Goal: Task Accomplishment & Management: Manage account settings

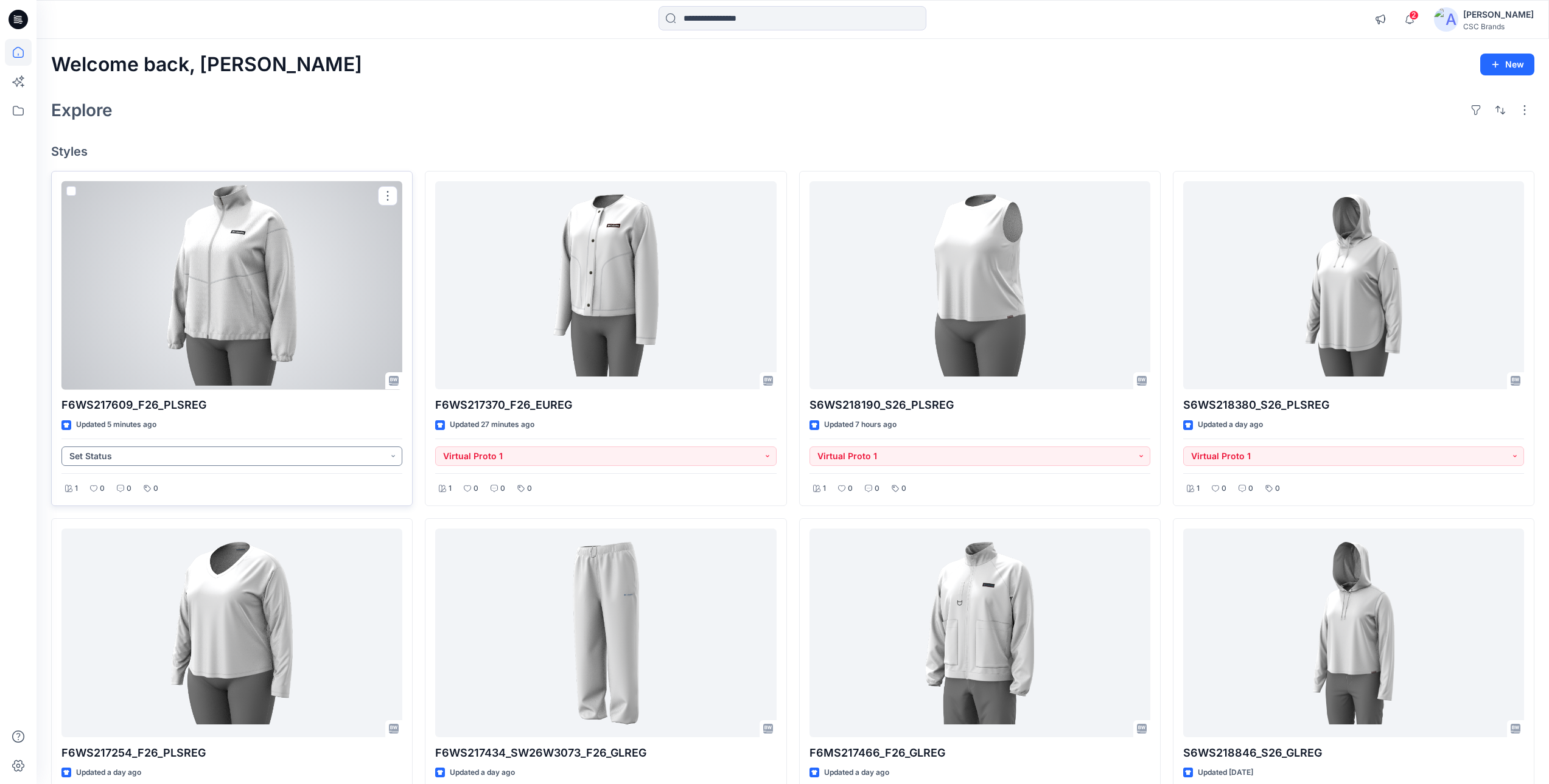
click at [303, 464] on button "Set Status" at bounding box center [232, 456] width 341 height 20
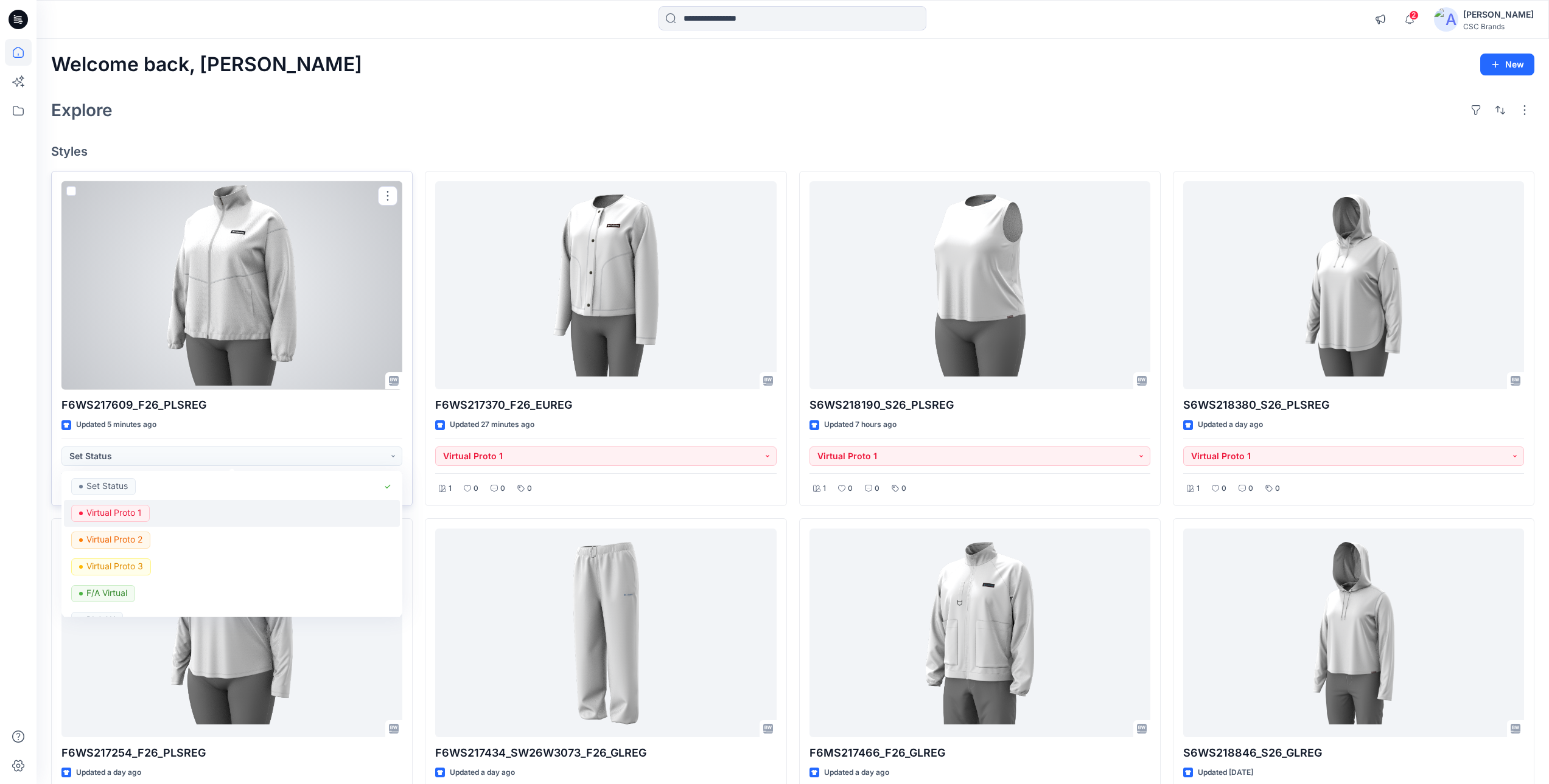
click at [194, 516] on div "Virtual Proto 1" at bounding box center [232, 513] width 321 height 17
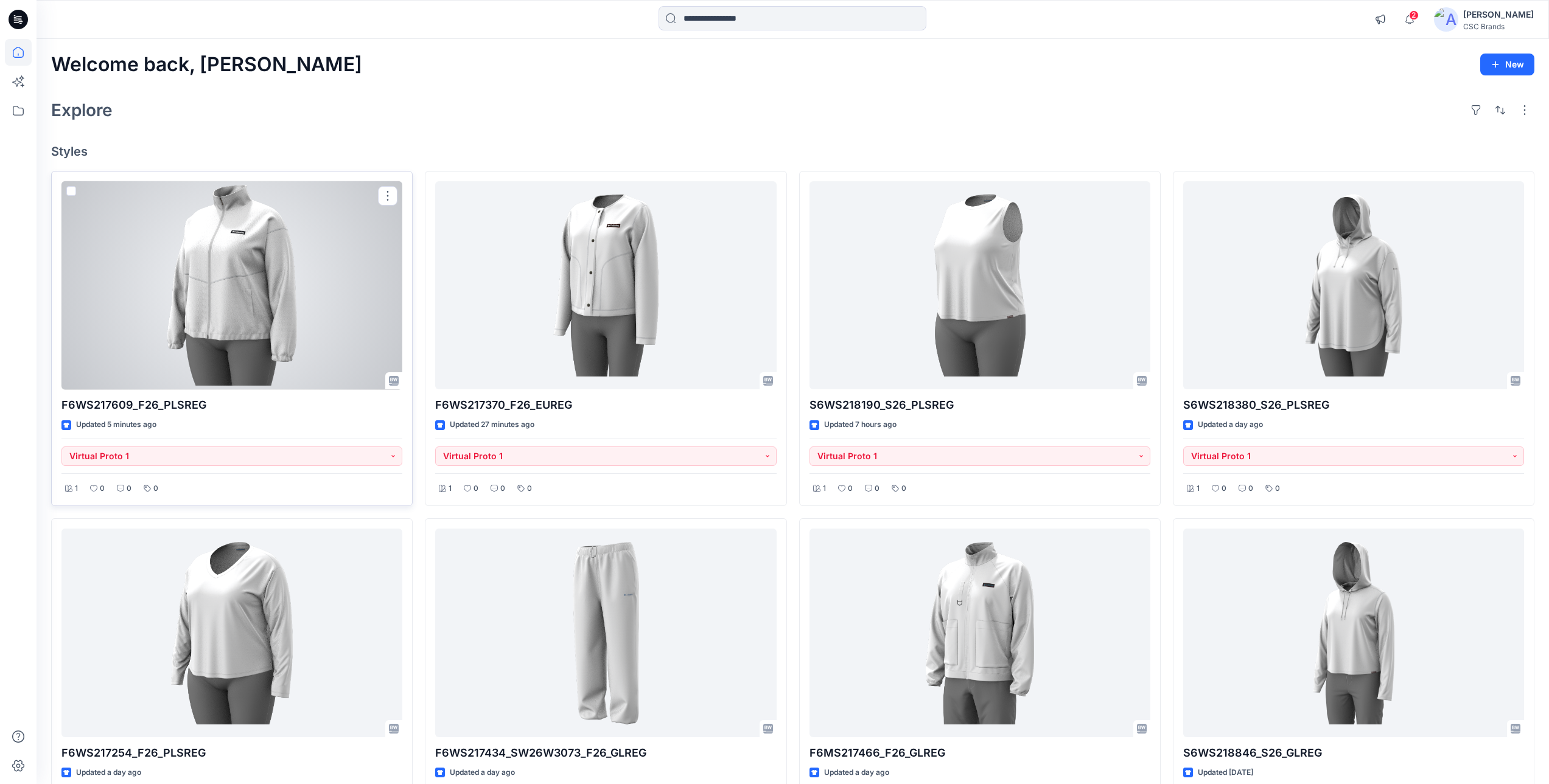
click at [287, 338] on div at bounding box center [232, 285] width 341 height 209
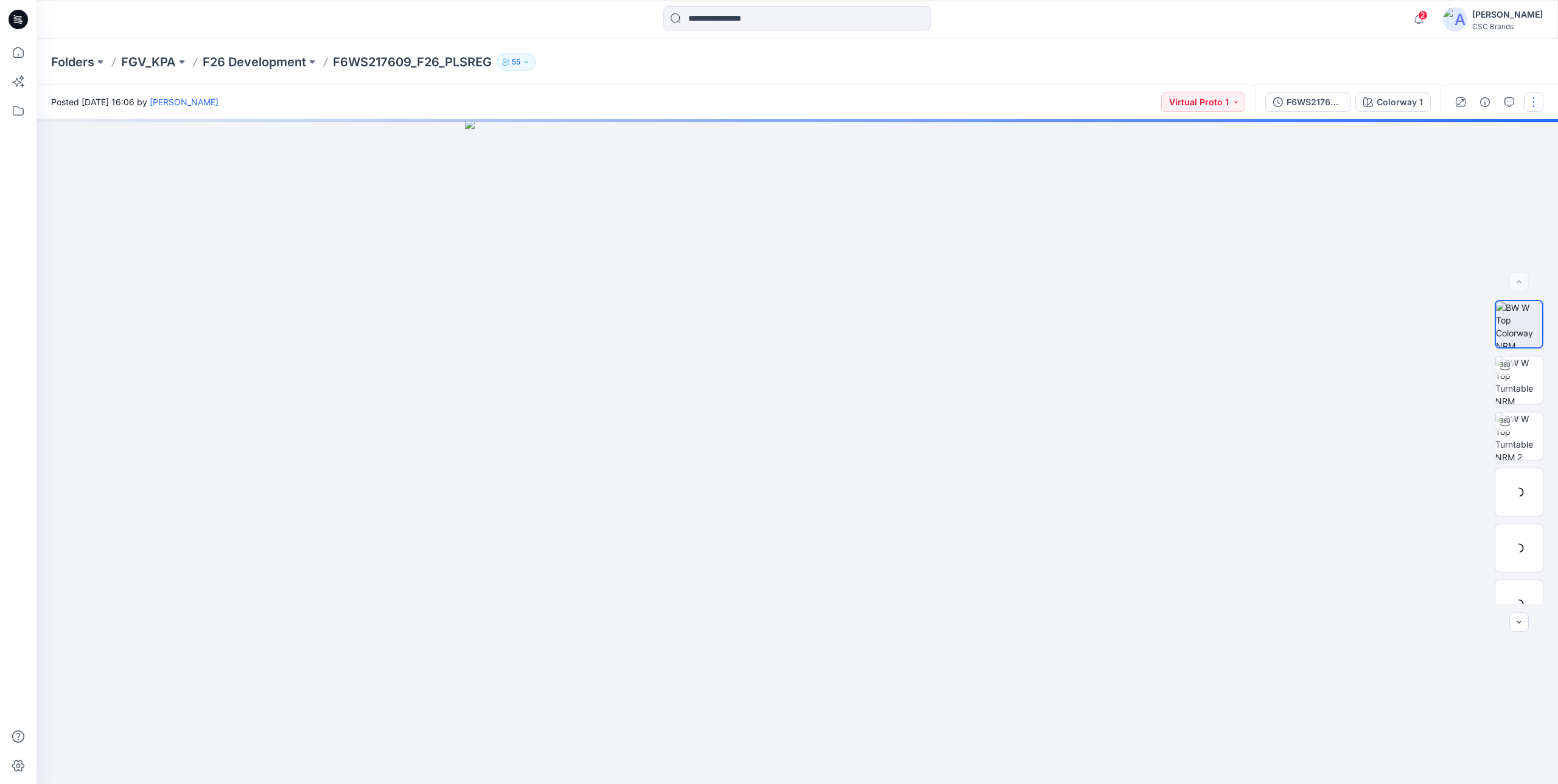
click at [1534, 102] on button "button" at bounding box center [1533, 102] width 20 height 20
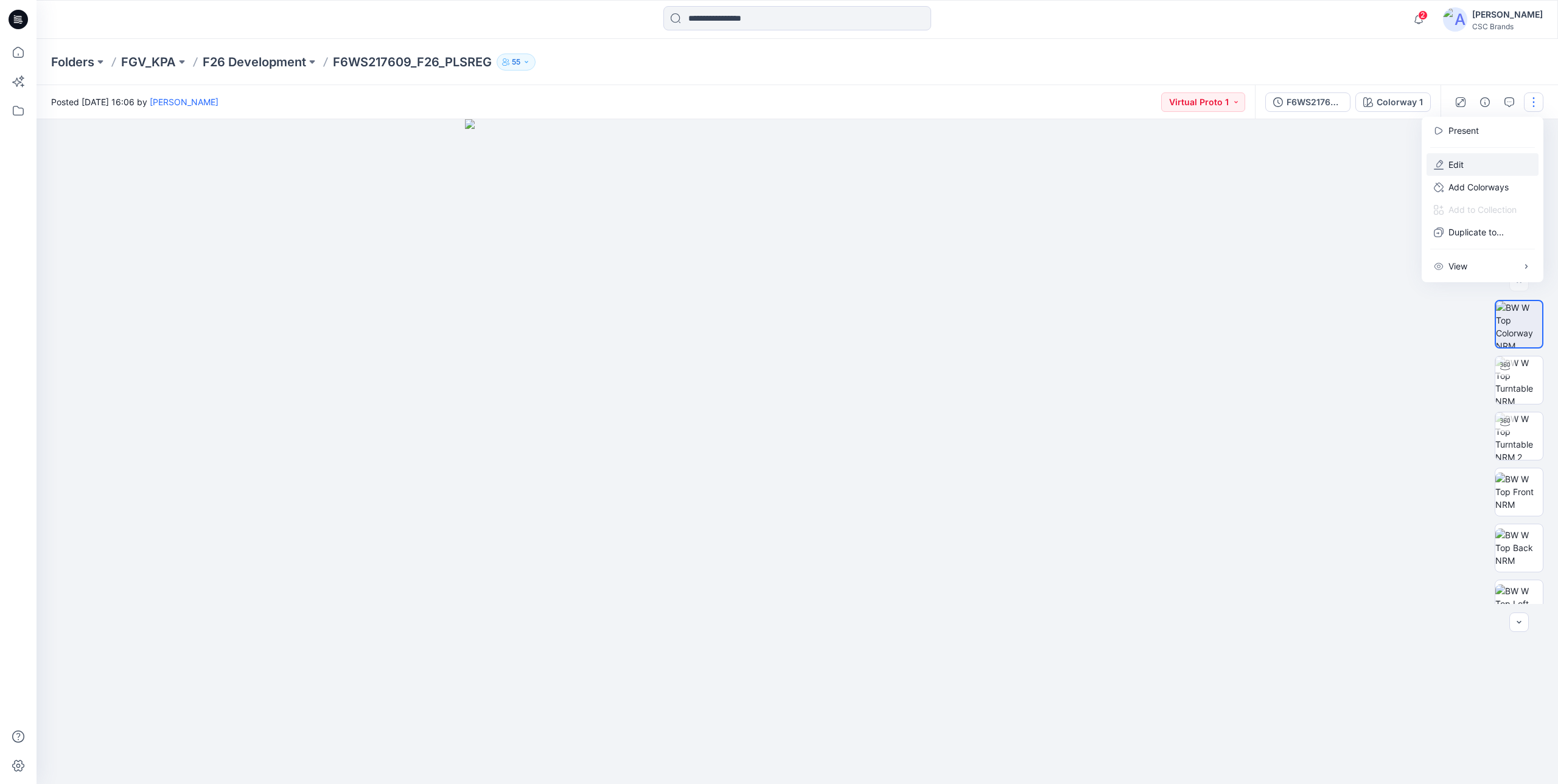
click at [1472, 170] on button "Edit" at bounding box center [1483, 165] width 112 height 23
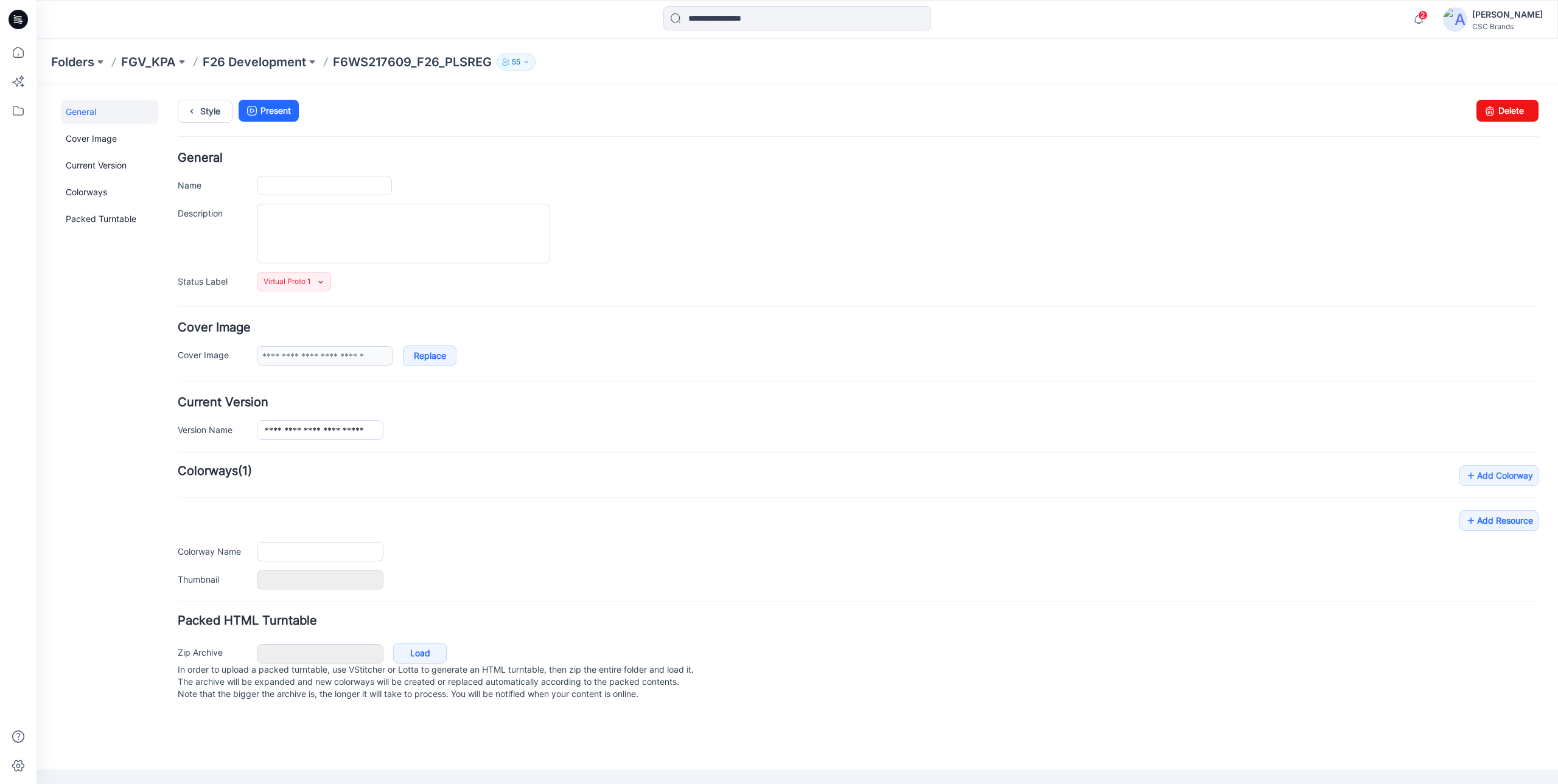
type input "**********"
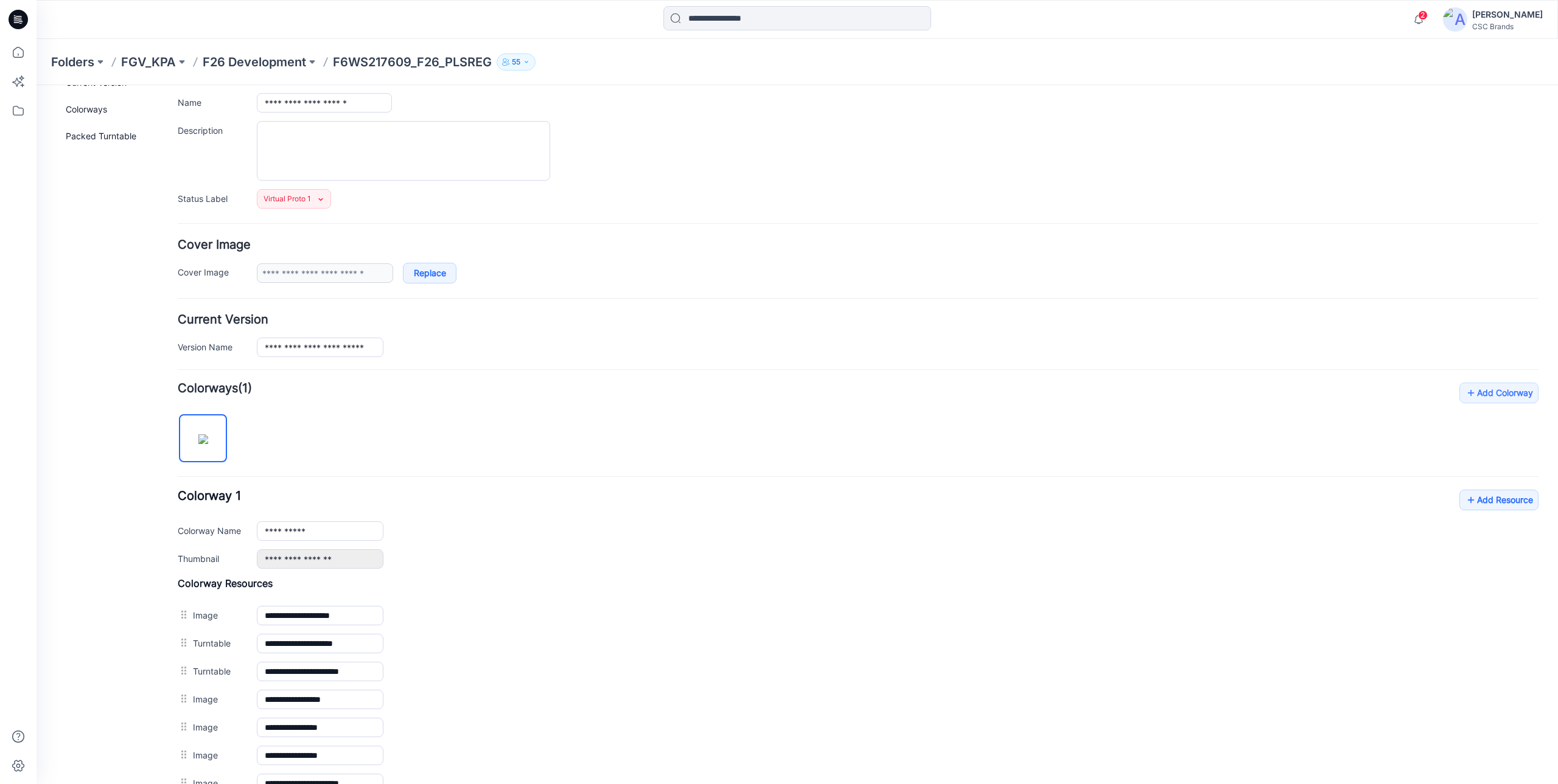
scroll to position [264, 0]
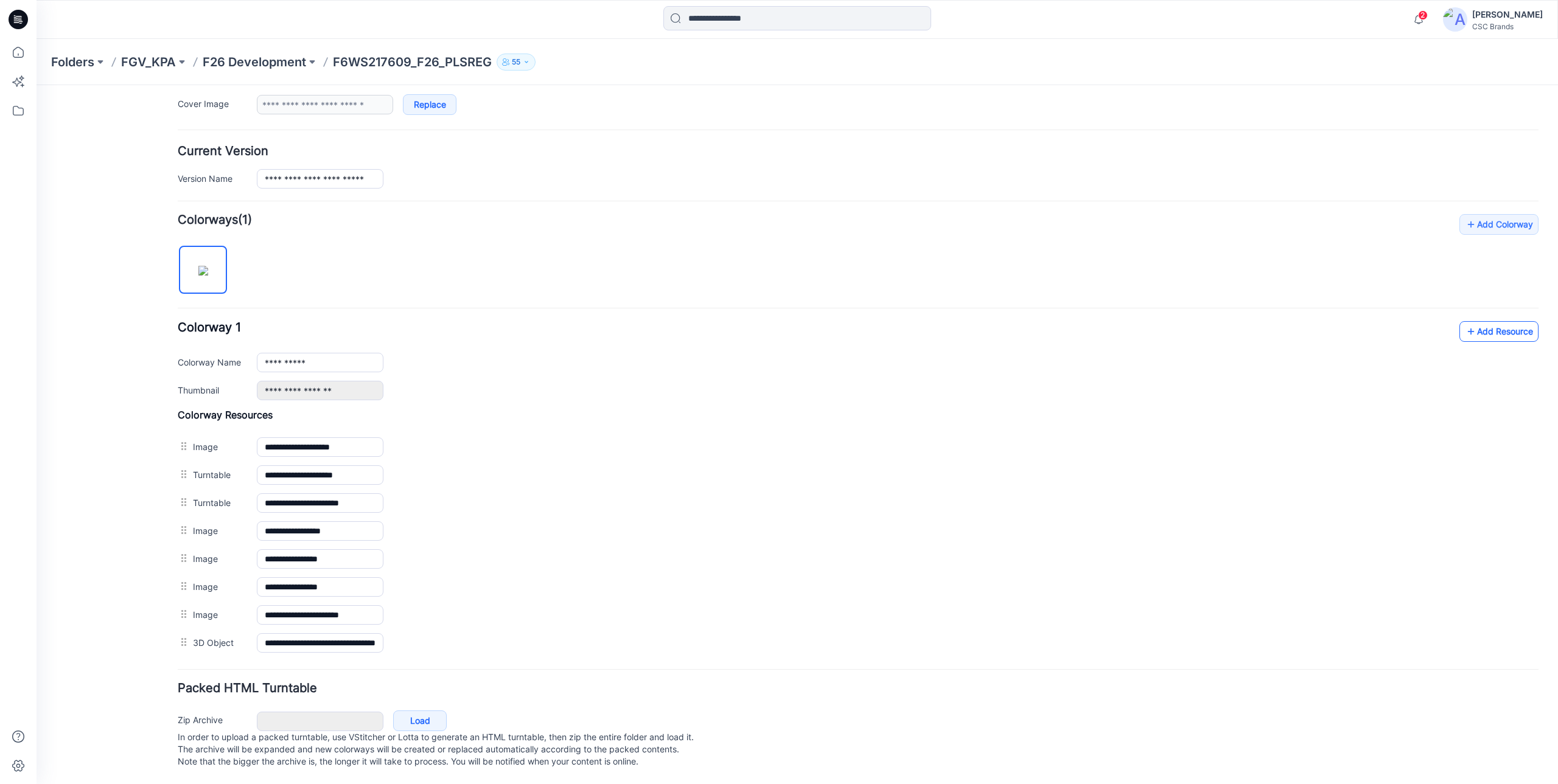
click at [1510, 321] on link "Add Resource" at bounding box center [1499, 331] width 79 height 20
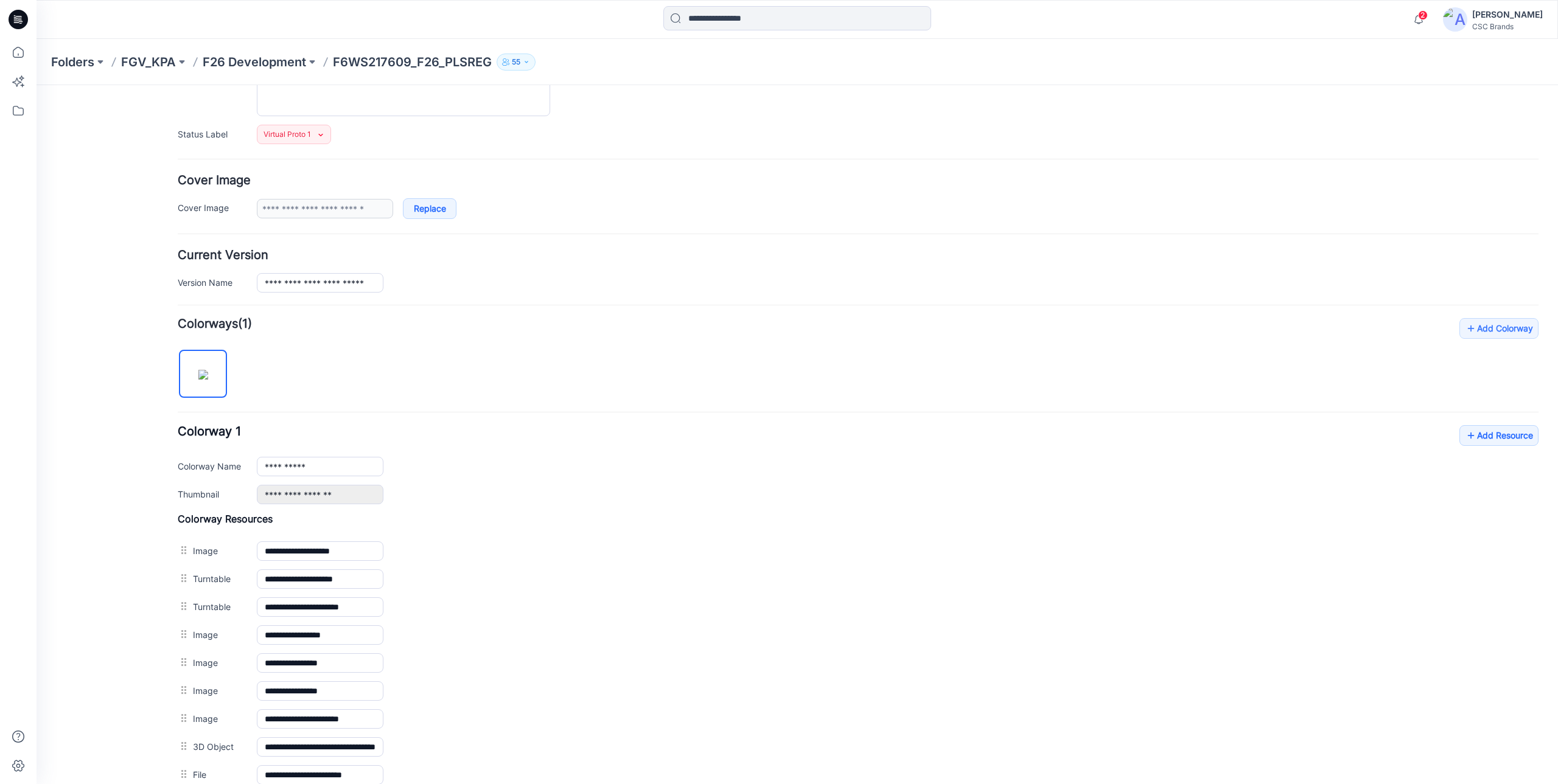
scroll to position [0, 0]
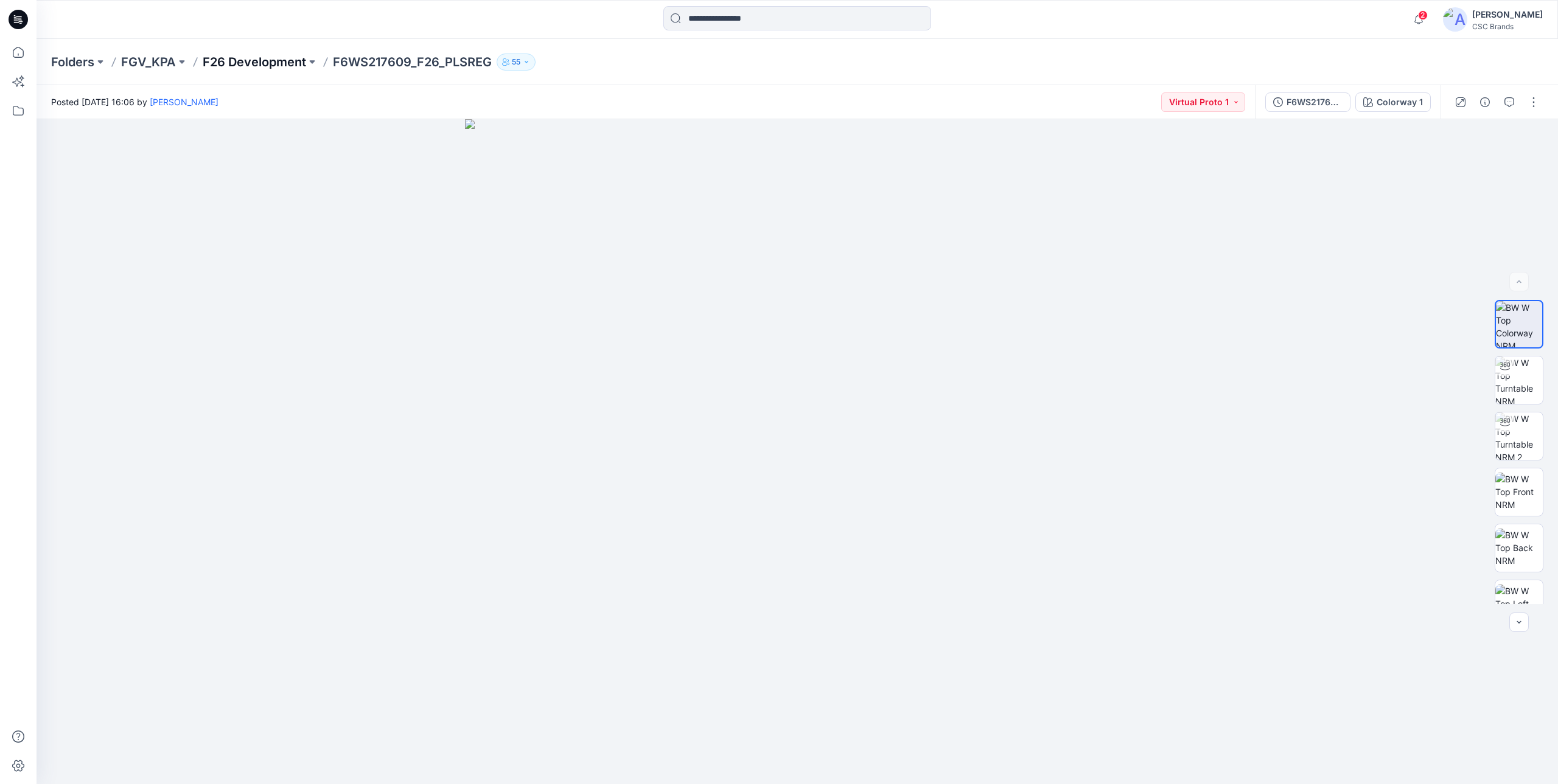
click at [240, 55] on p "F26 Development" at bounding box center [254, 62] width 103 height 17
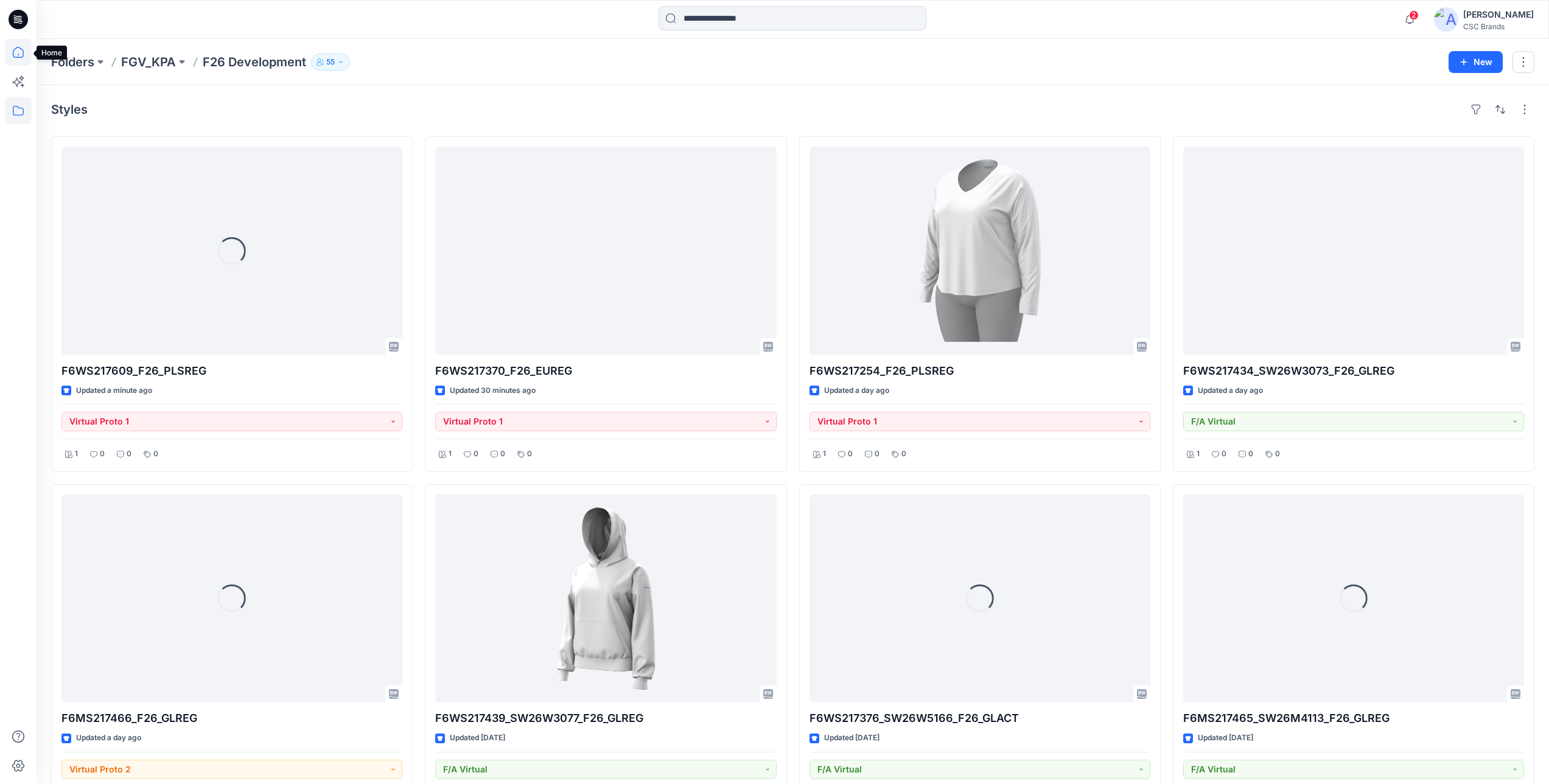
click at [14, 51] on icon at bounding box center [18, 52] width 27 height 27
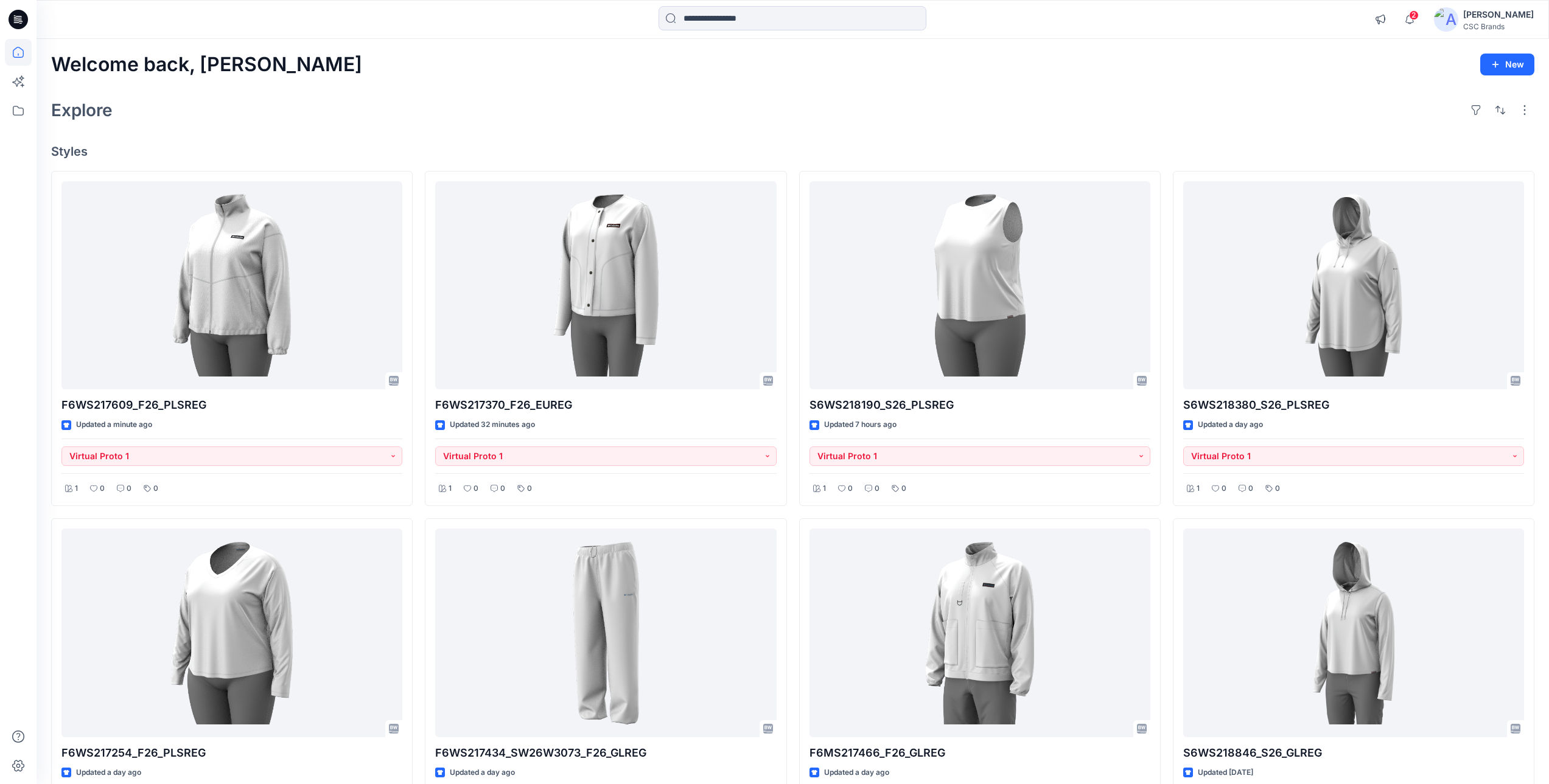
click at [404, 138] on div "Welcome back, Mijan New Explore Styles F6WS217609_F26_PLSREG Updated a minute a…" at bounding box center [792, 649] width 1512 height 1221
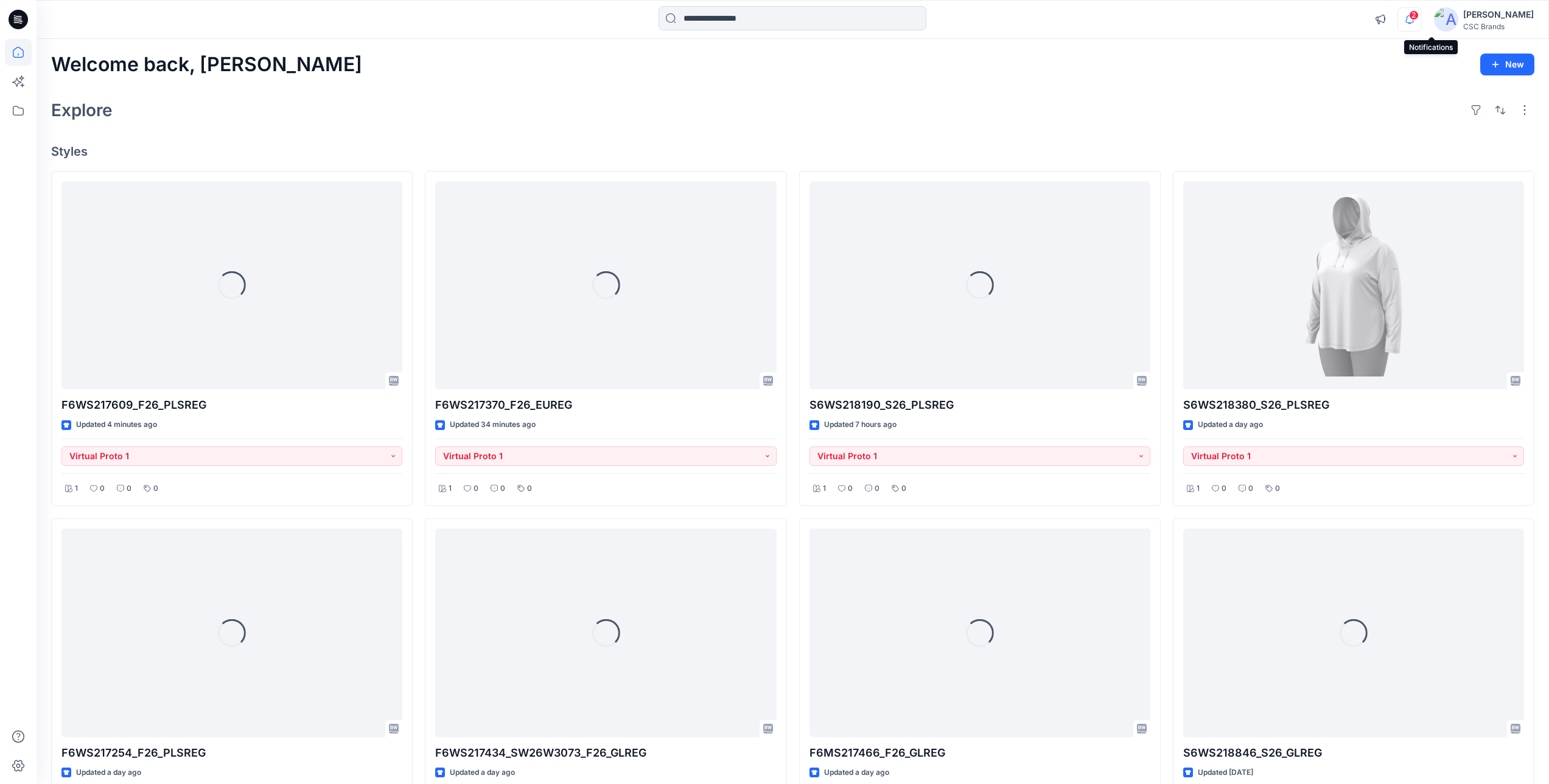
click at [1421, 23] on icon "button" at bounding box center [1409, 19] width 23 height 24
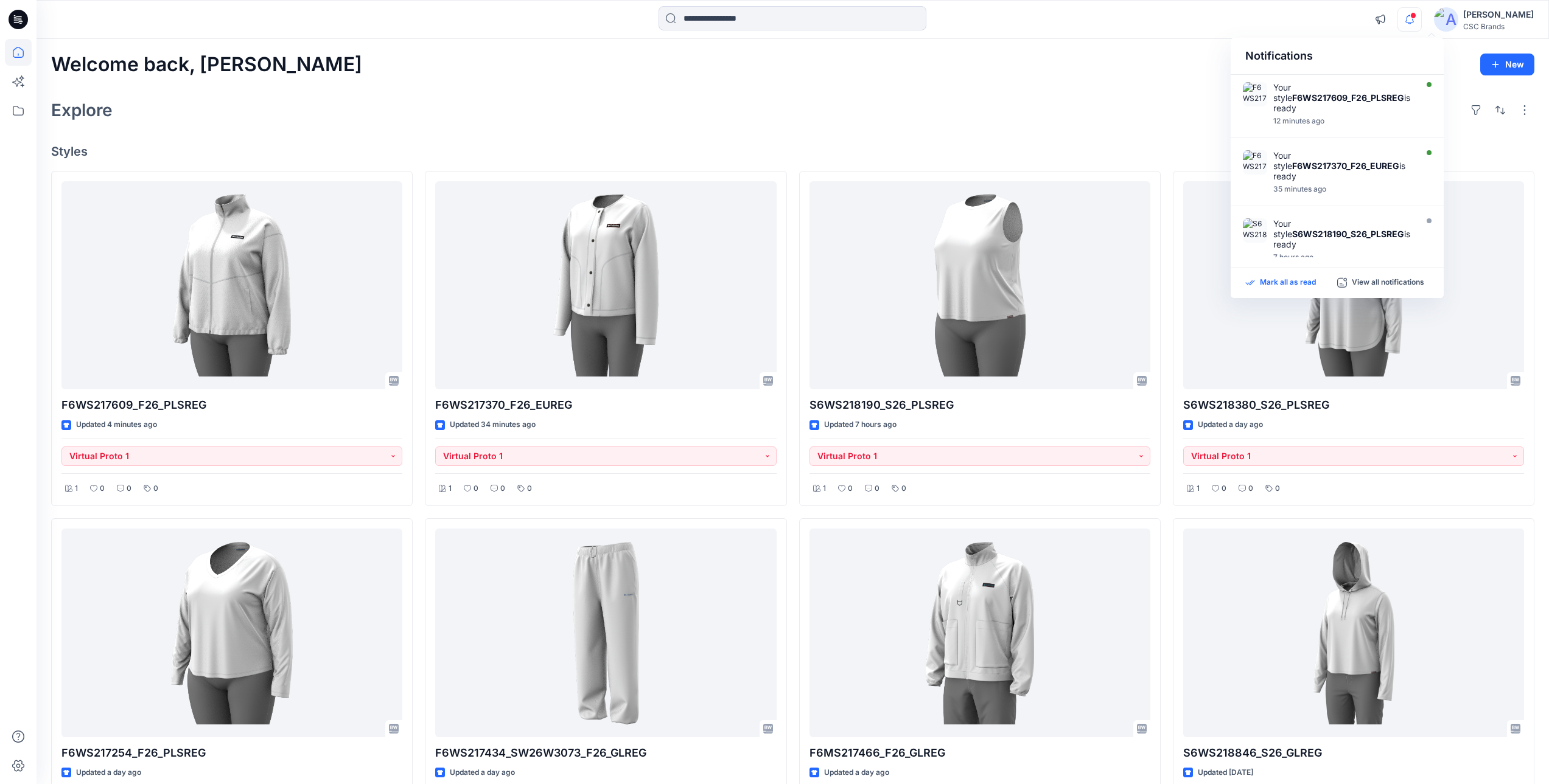
click at [1296, 281] on p "Mark all as read" at bounding box center [1288, 282] width 56 height 11
click at [1049, 126] on div "Welcome back, [PERSON_NAME] New Explore Styles F6WS217609_F26_PLSREG Updated 4 …" at bounding box center [792, 649] width 1512 height 1221
